Goal: Task Accomplishment & Management: Complete application form

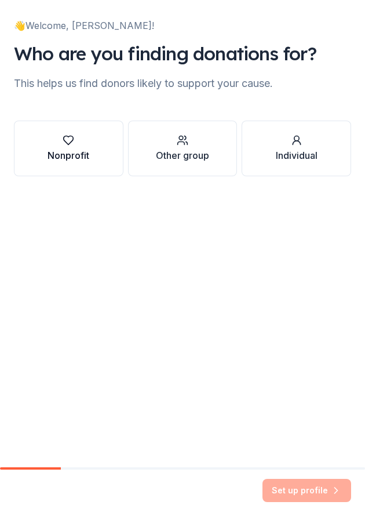
click at [95, 154] on button "Nonprofit" at bounding box center [69, 149] width 110 height 56
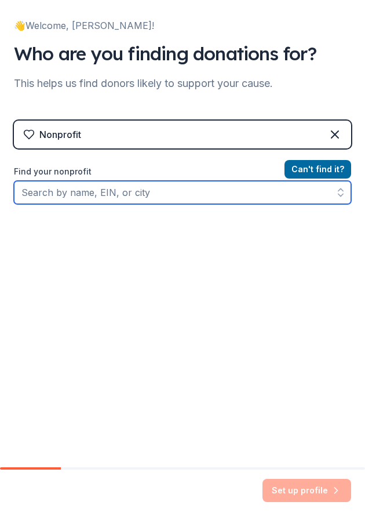
click at [198, 199] on input "Find your nonprofit" at bounding box center [183, 192] width 338 height 23
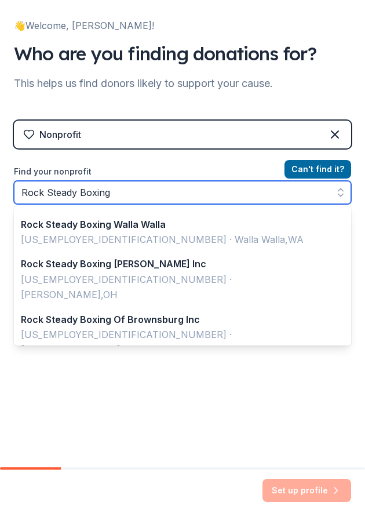
scroll to position [487, 0]
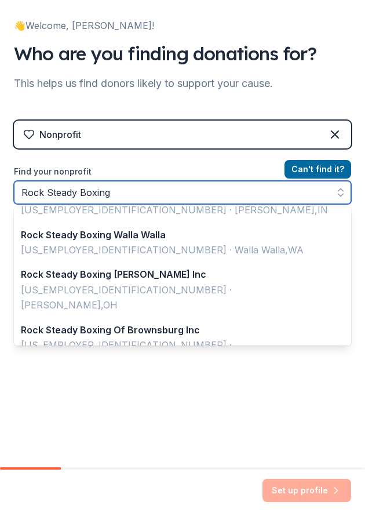
drag, startPoint x: 132, startPoint y: 189, endPoint x: 12, endPoint y: 190, distance: 120.1
click at [12, 190] on div "👋 Welcome, [PERSON_NAME]! Who are you finding donations for? This helps us find…" at bounding box center [182, 197] width 365 height 394
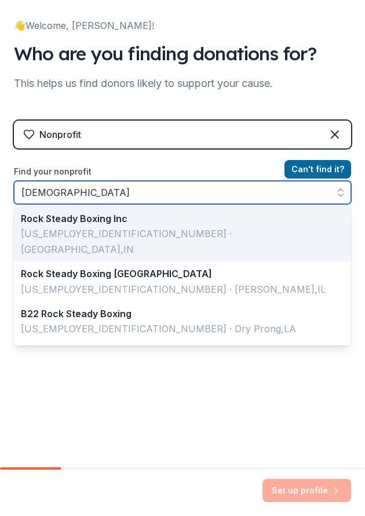
scroll to position [0, 0]
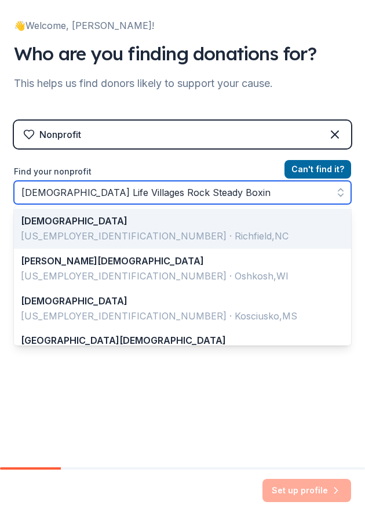
type input "[DEMOGRAPHIC_DATA] Life Villages Rock Steady Boxing"
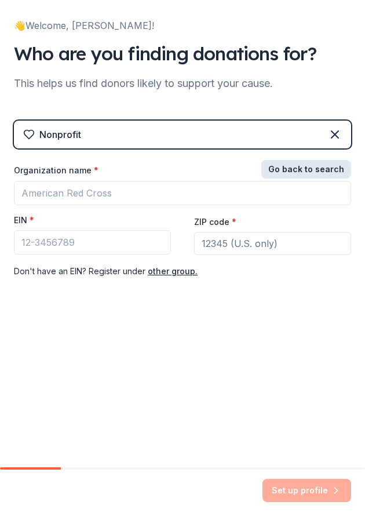
click at [325, 171] on button "Go back to search" at bounding box center [307, 169] width 90 height 19
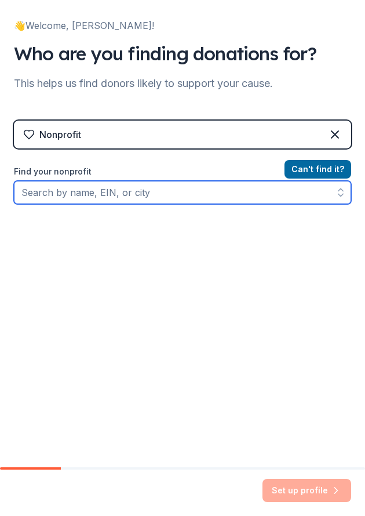
click at [218, 189] on input "Find your nonprofit" at bounding box center [183, 192] width 338 height 23
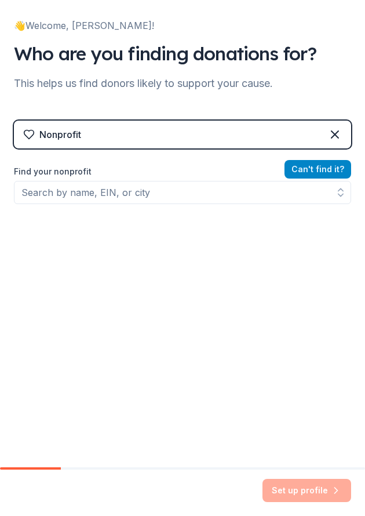
click at [306, 164] on button "Can ' t find it?" at bounding box center [318, 169] width 67 height 19
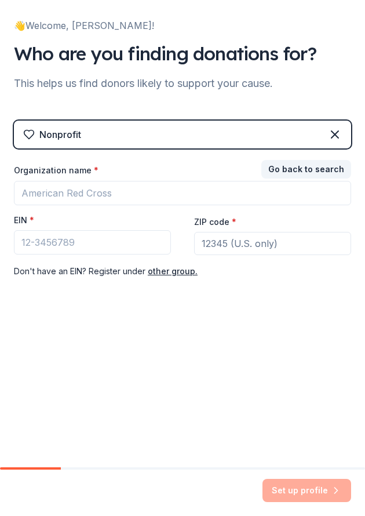
click at [184, 179] on div "Organization name *" at bounding box center [183, 173] width 338 height 16
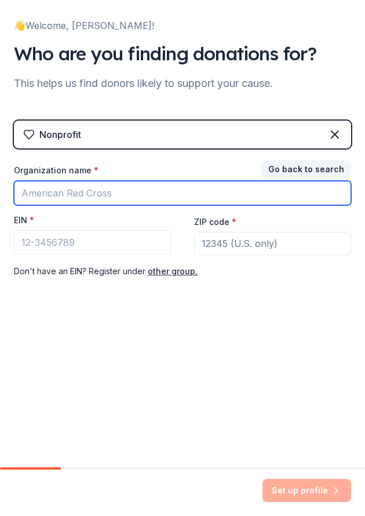
click at [179, 194] on input "Organization name *" at bounding box center [183, 193] width 338 height 24
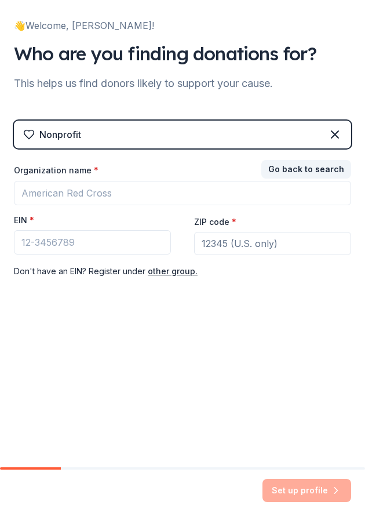
click at [264, 243] on input "ZIP code *" at bounding box center [272, 243] width 157 height 23
type input "46816"
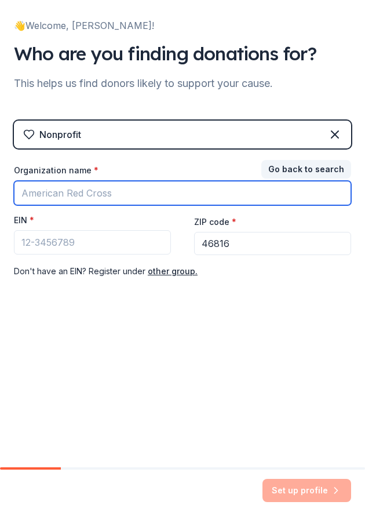
click at [99, 191] on input "Organization name *" at bounding box center [183, 193] width 338 height 24
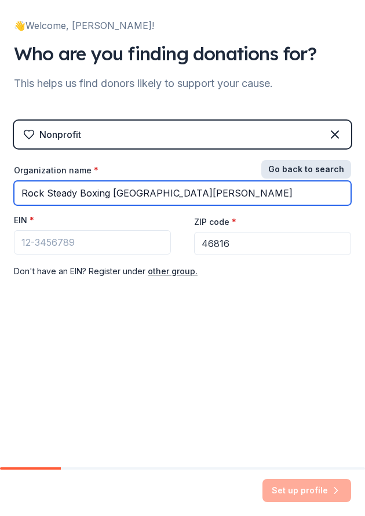
type input "Rock Steady Boxing [GEOGRAPHIC_DATA][PERSON_NAME]"
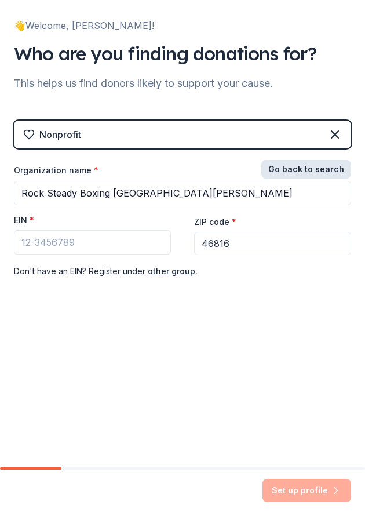
click at [289, 177] on button "Go back to search" at bounding box center [307, 169] width 90 height 19
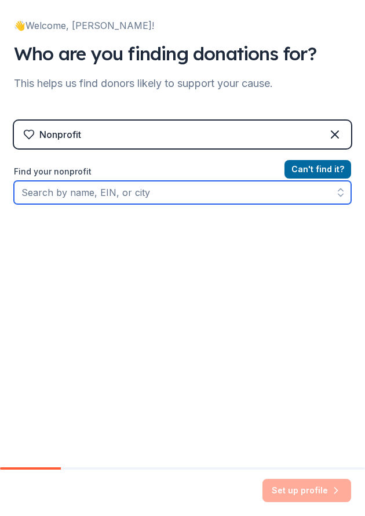
click at [209, 195] on input "Find your nonprofit" at bounding box center [183, 192] width 338 height 23
type input "Rock Steady Boxing"
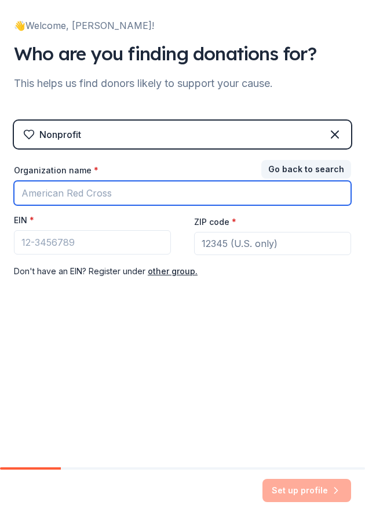
click at [256, 186] on input "Organization name *" at bounding box center [183, 193] width 338 height 24
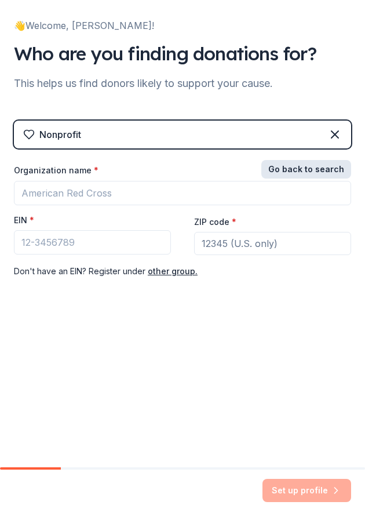
click at [280, 169] on button "Go back to search" at bounding box center [307, 169] width 90 height 19
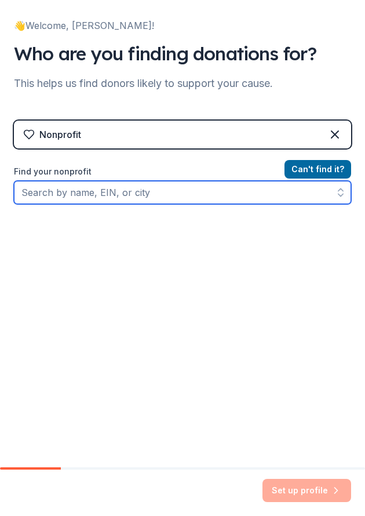
click at [205, 197] on input "Find your nonprofit" at bounding box center [183, 192] width 338 height 23
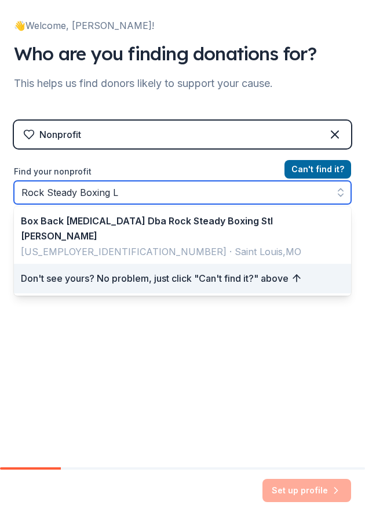
type input "Rock Steady Boxing"
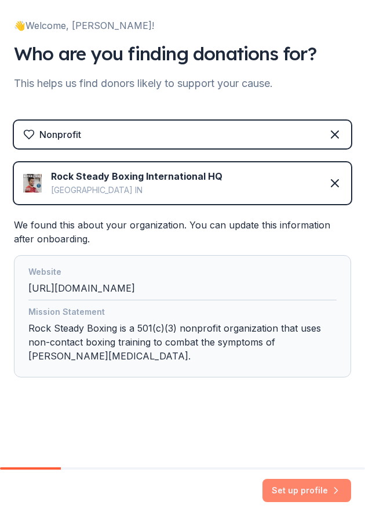
click at [298, 488] on button "Set up profile" at bounding box center [307, 490] width 89 height 23
